Goal: Find contact information: Find contact information

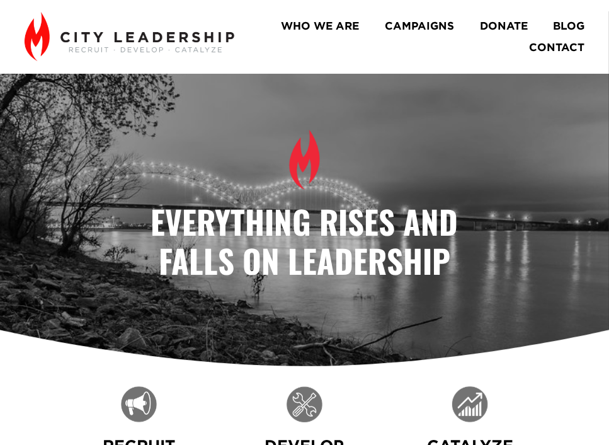
click at [297, 21] on link "WHO WE ARE" at bounding box center [321, 25] width 78 height 21
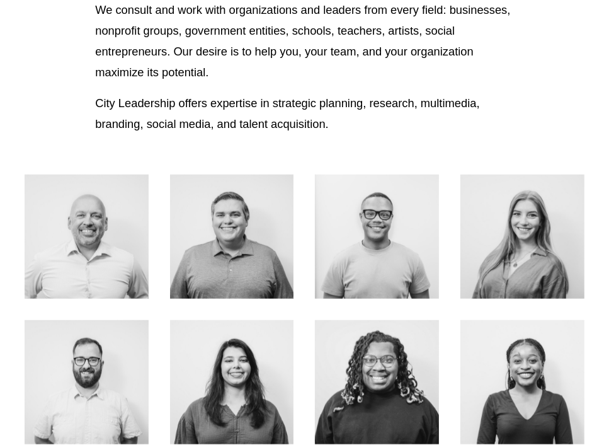
scroll to position [510, 0]
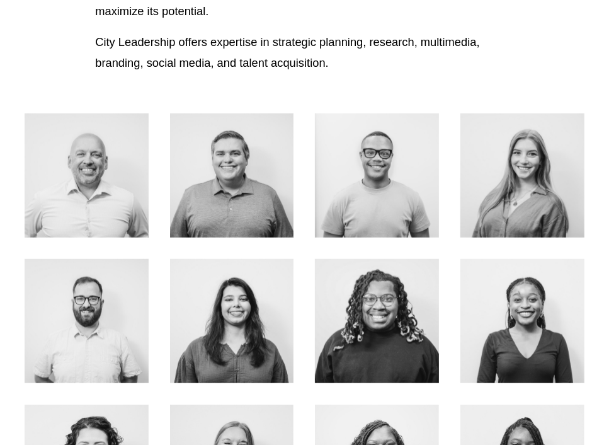
click at [112, 119] on div at bounding box center [87, 175] width 124 height 124
click at [77, 197] on link "About Me" at bounding box center [86, 219] width 87 height 45
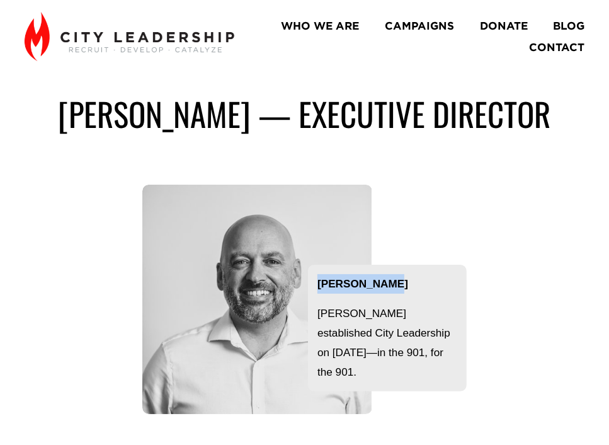
drag, startPoint x: 395, startPoint y: 292, endPoint x: 312, endPoint y: 283, distance: 83.0
click at [312, 283] on div "[PERSON_NAME] [PERSON_NAME] established City Leadership on [DATE]—in the 901, f…" at bounding box center [387, 328] width 159 height 127
copy strong "[PERSON_NAME]"
